Goal: Task Accomplishment & Management: Manage account settings

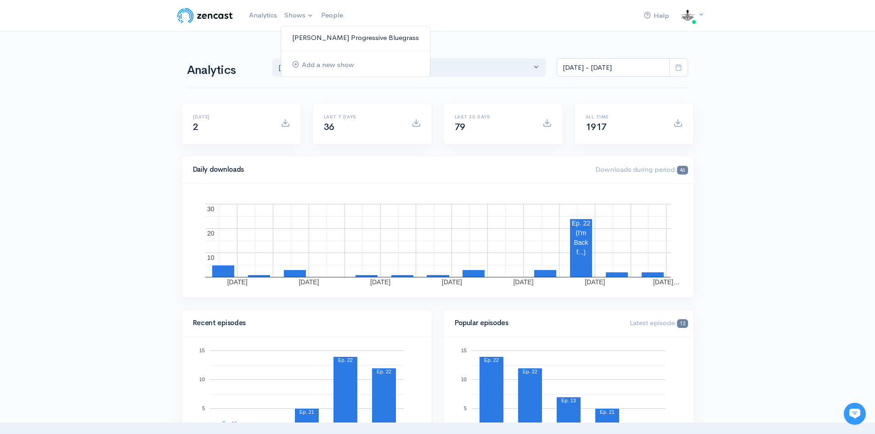
click at [331, 38] on link "[PERSON_NAME] Progressive Bluegrass" at bounding box center [355, 38] width 149 height 16
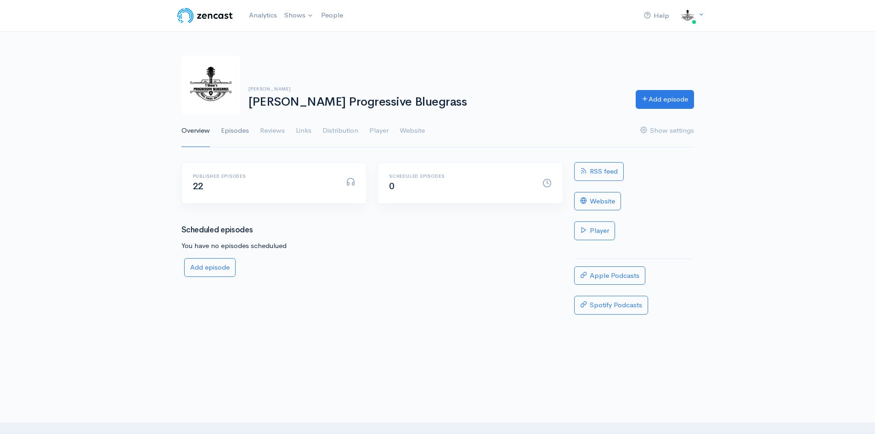
click at [236, 129] on link "Episodes" at bounding box center [235, 130] width 28 height 33
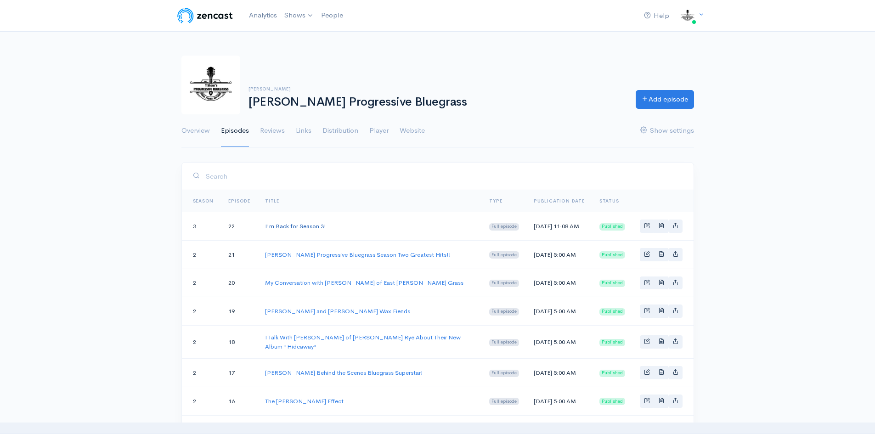
click at [297, 227] on link "I'm Back for Season 3!" at bounding box center [295, 226] width 61 height 8
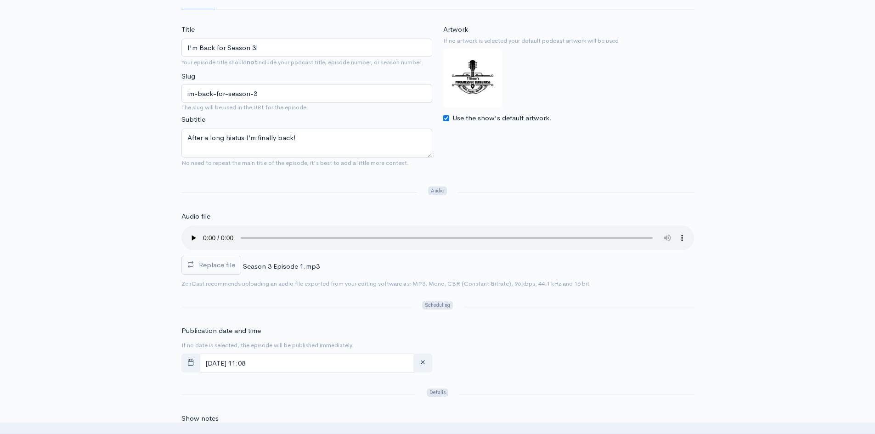
scroll to position [71, 0]
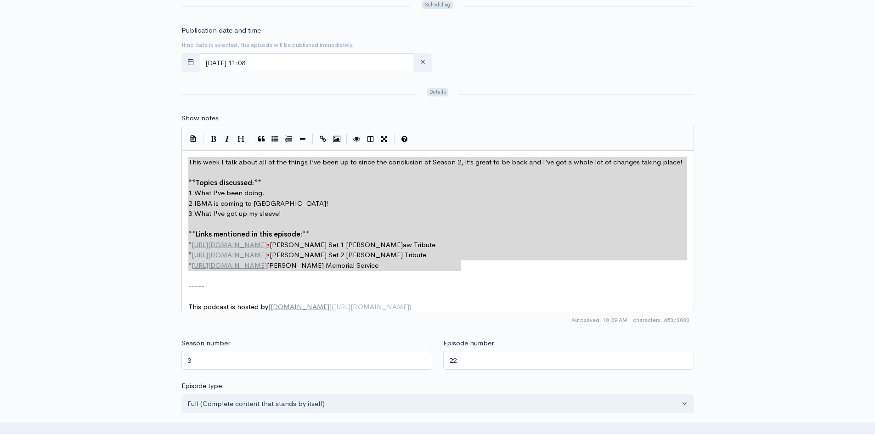
drag, startPoint x: 187, startPoint y: 161, endPoint x: 500, endPoint y: 269, distance: 331.2
type textarea "This week I talk about all of the things I’ve been up to since the conclusion o…"
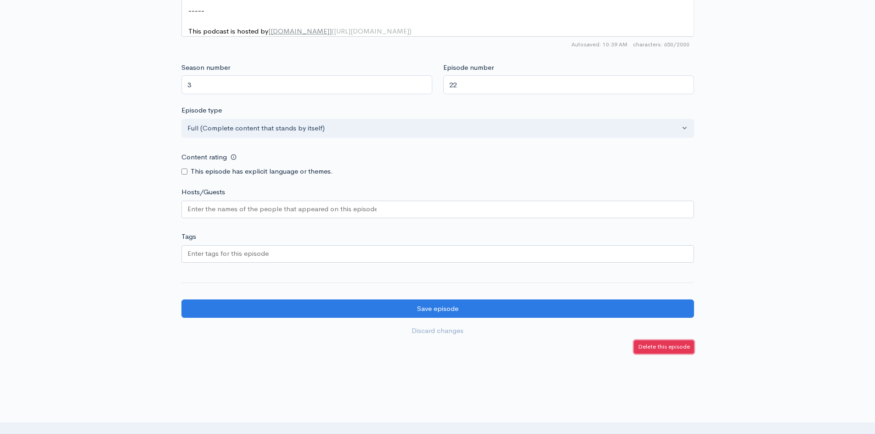
click at [671, 350] on small "Delete this episode" at bounding box center [664, 347] width 52 height 8
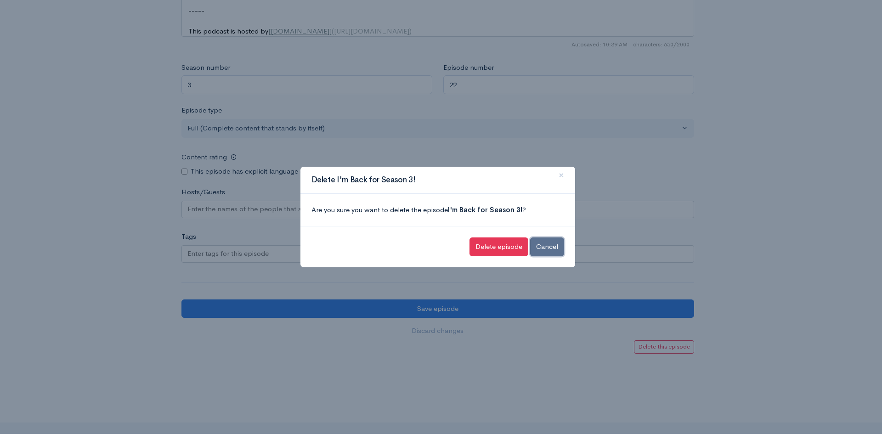
drag, startPoint x: 546, startPoint y: 248, endPoint x: 554, endPoint y: 247, distance: 8.3
click at [546, 248] on button "Cancel" at bounding box center [547, 246] width 34 height 19
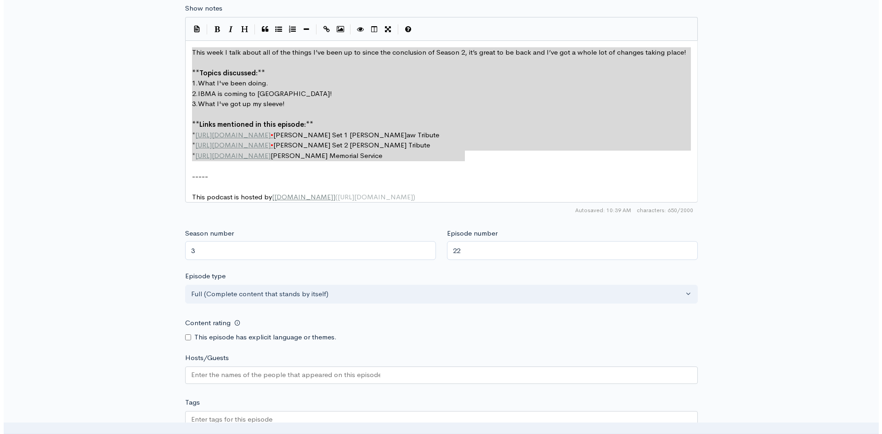
scroll to position [668, 0]
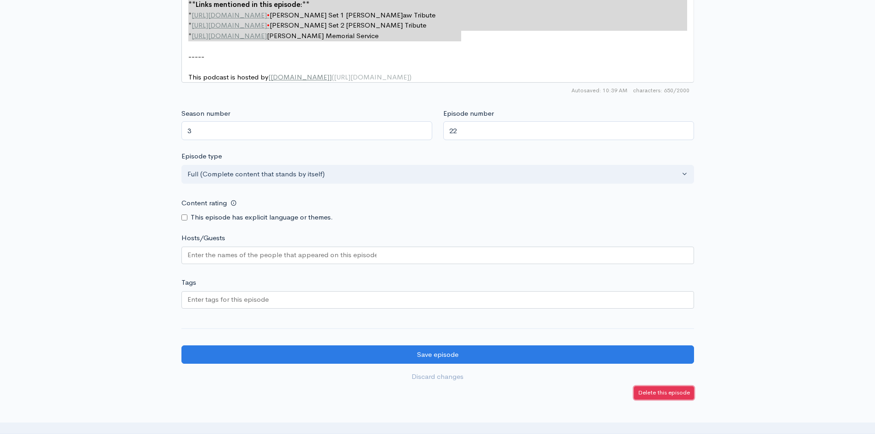
click at [660, 396] on small "Delete this episode" at bounding box center [664, 392] width 52 height 8
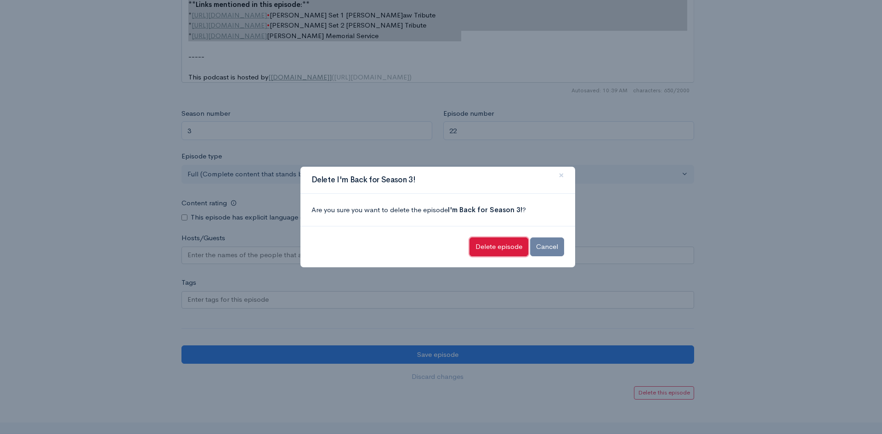
click at [497, 247] on input "Delete episode" at bounding box center [498, 246] width 59 height 19
